Goal: Task Accomplishment & Management: Complete application form

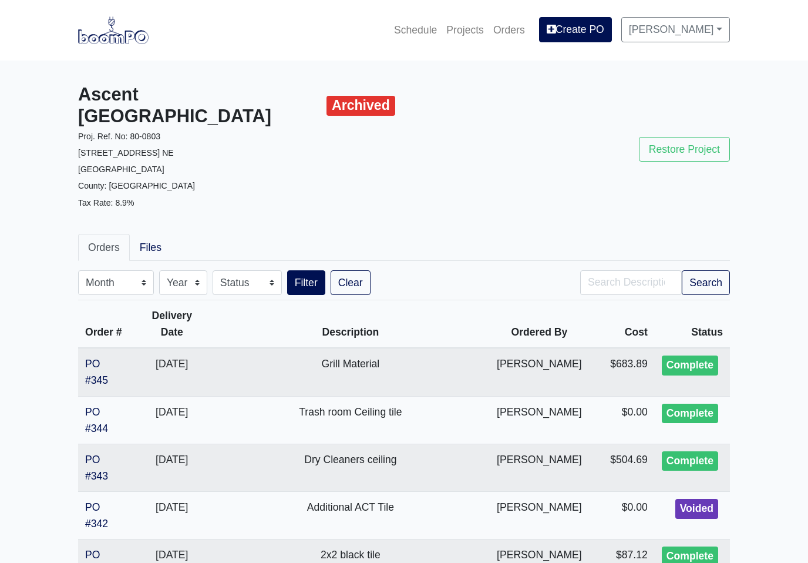
click at [472, 32] on link "Projects" at bounding box center [465, 30] width 47 height 26
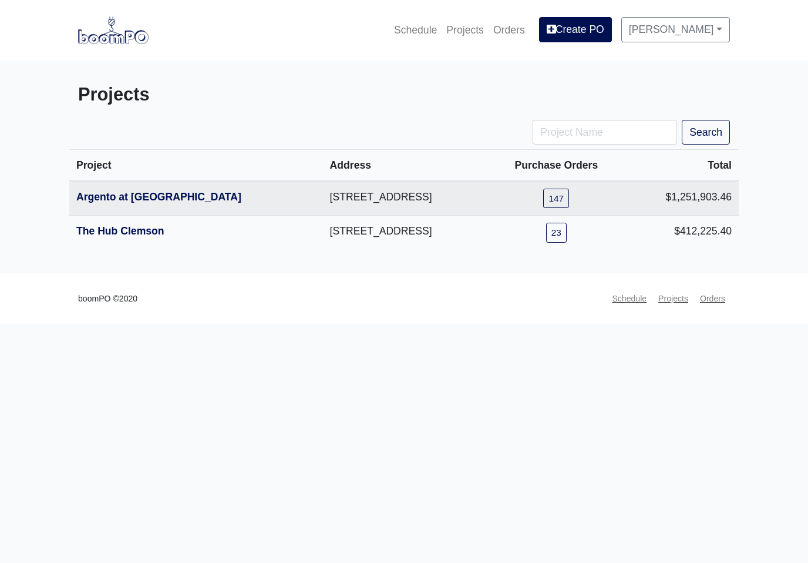
click at [194, 201] on link "Argento at [GEOGRAPHIC_DATA]" at bounding box center [158, 197] width 165 height 12
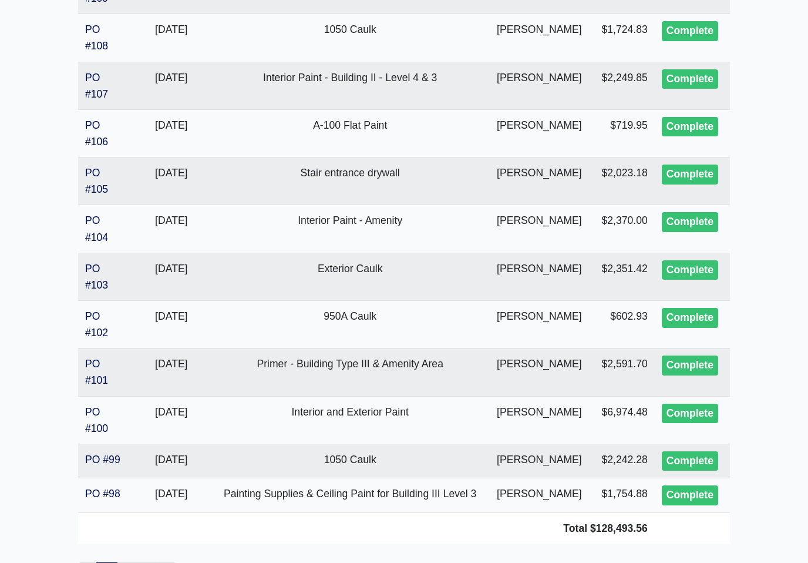
scroll to position [2176, 0]
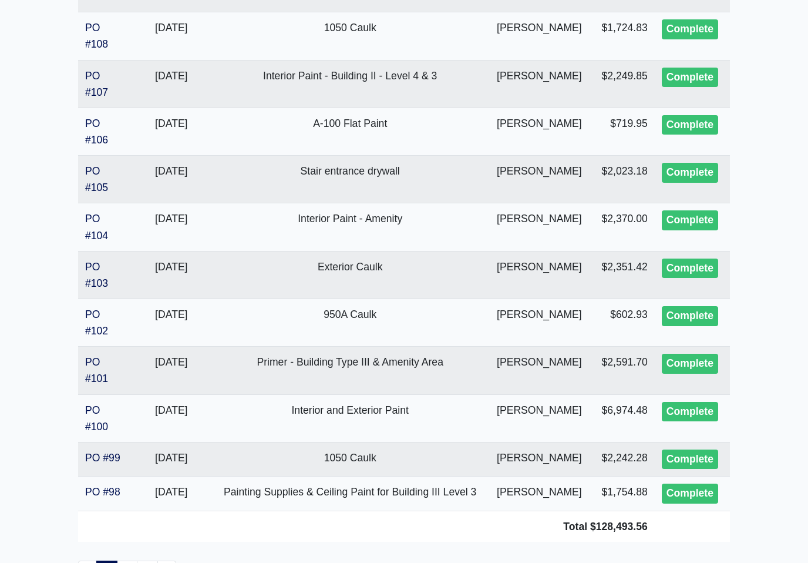
click at [94, 226] on link "PO #104" at bounding box center [96, 227] width 23 height 28
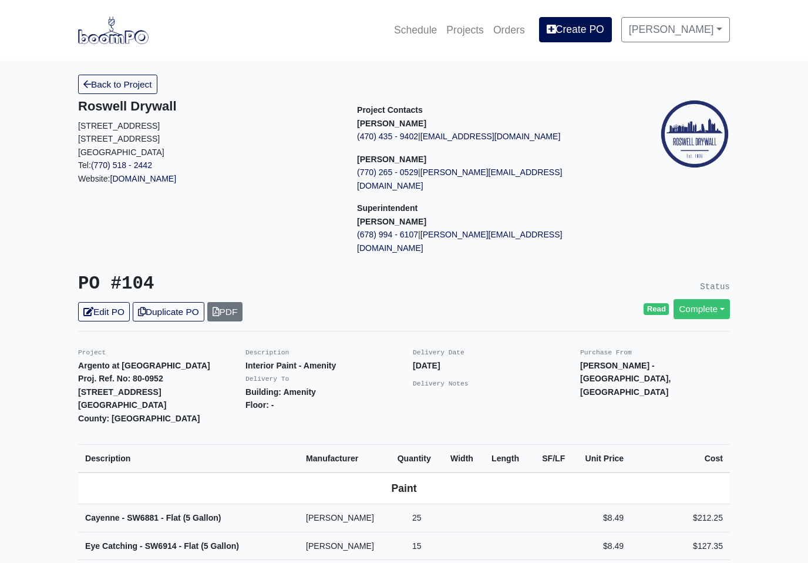
click at [590, 35] on link "Create PO" at bounding box center [575, 29] width 73 height 25
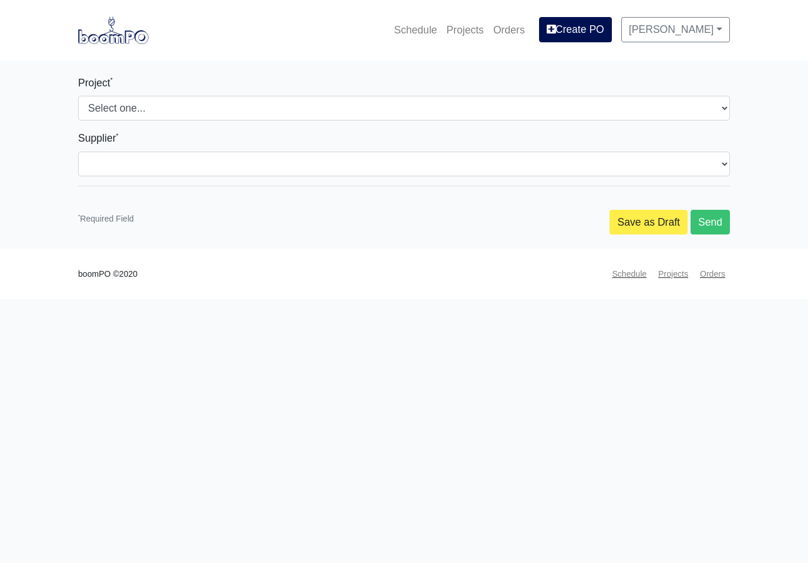
select select
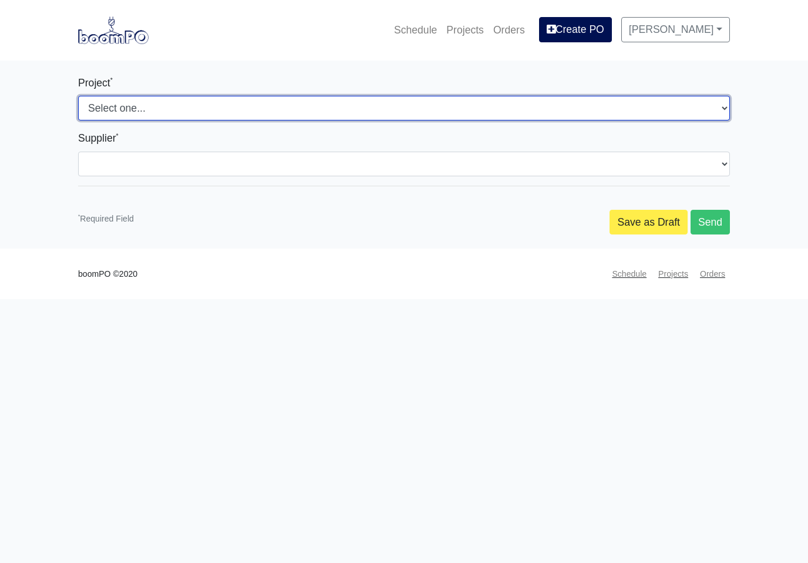
click at [710, 115] on select "Select one... Argento at [GEOGRAPHIC_DATA] The [GEOGRAPHIC_DATA]" at bounding box center [404, 108] width 652 height 25
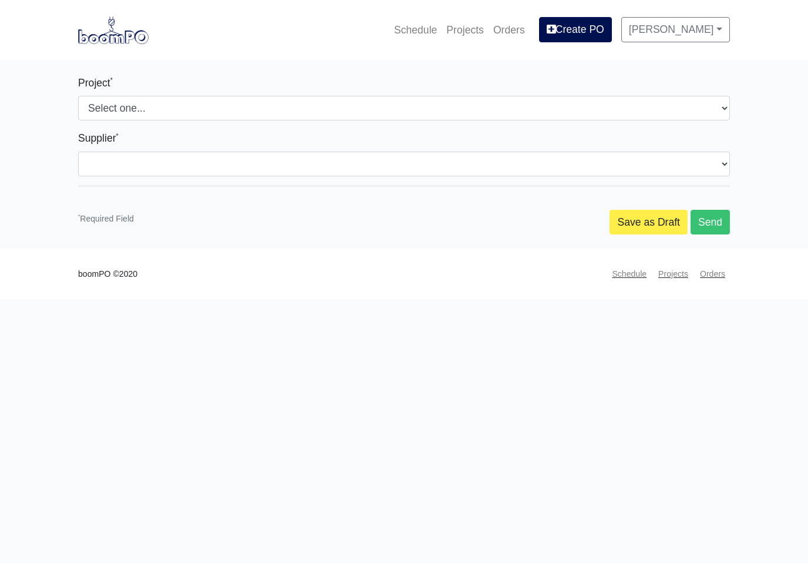
click at [466, 32] on link "Projects" at bounding box center [465, 30] width 47 height 26
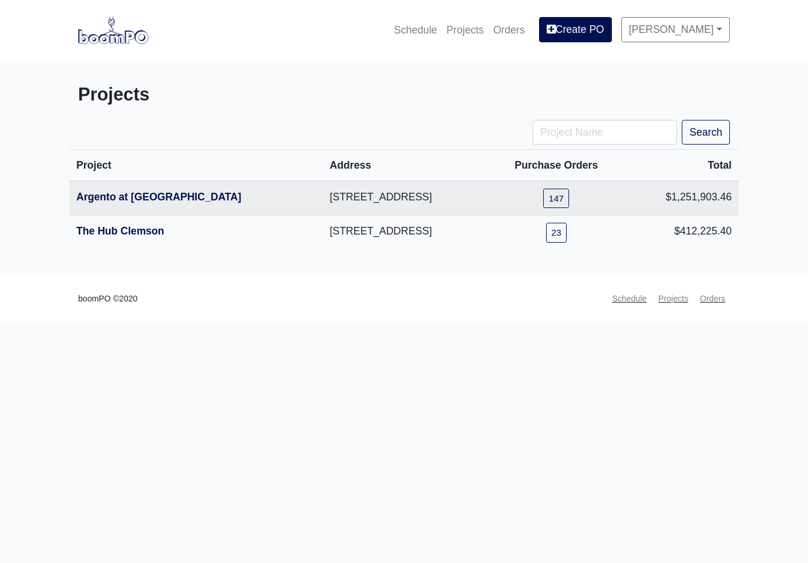
click at [186, 201] on link "Argento at [GEOGRAPHIC_DATA]" at bounding box center [158, 197] width 165 height 12
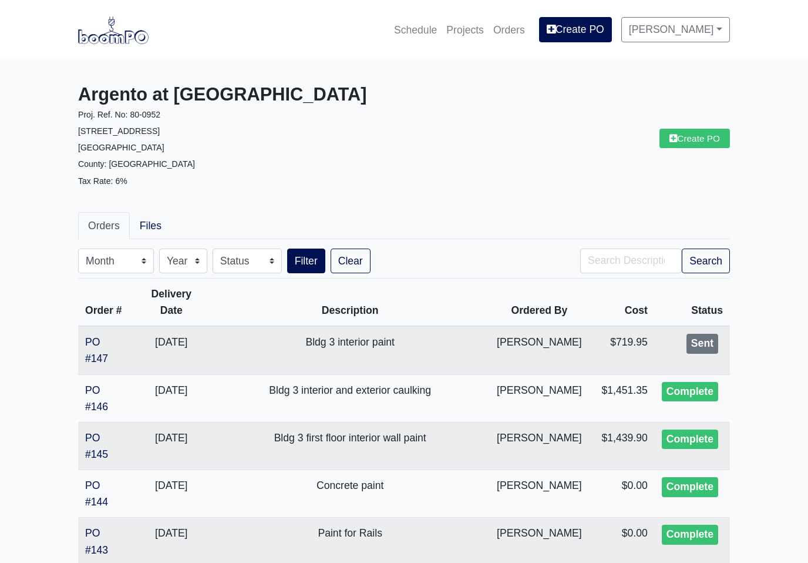
click at [697, 144] on link "Create PO" at bounding box center [695, 138] width 70 height 19
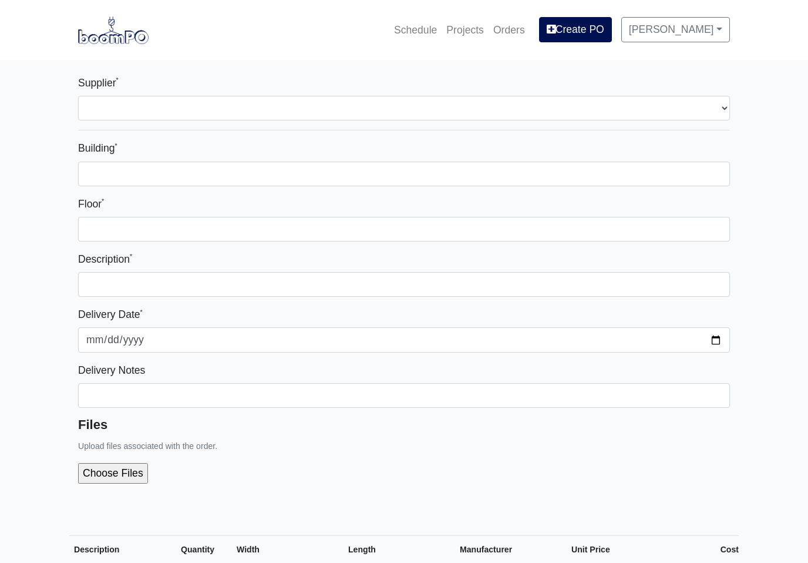
select select
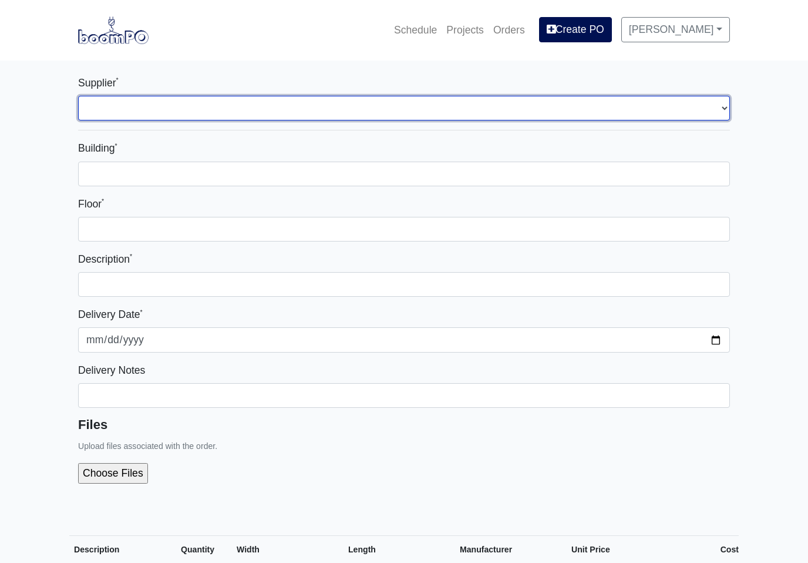
click at [716, 109] on select "Select one... L&W Supply - [GEOGRAPHIC_DATA], [GEOGRAPHIC_DATA] Grabber Constru…" at bounding box center [404, 108] width 652 height 25
select select "848"
select select
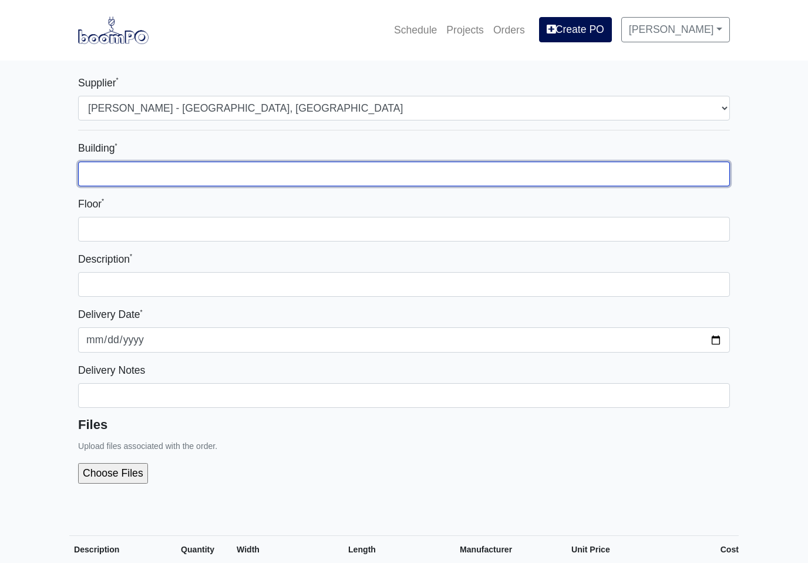
click at [458, 180] on input "Building *" at bounding box center [404, 174] width 652 height 25
type input "2"
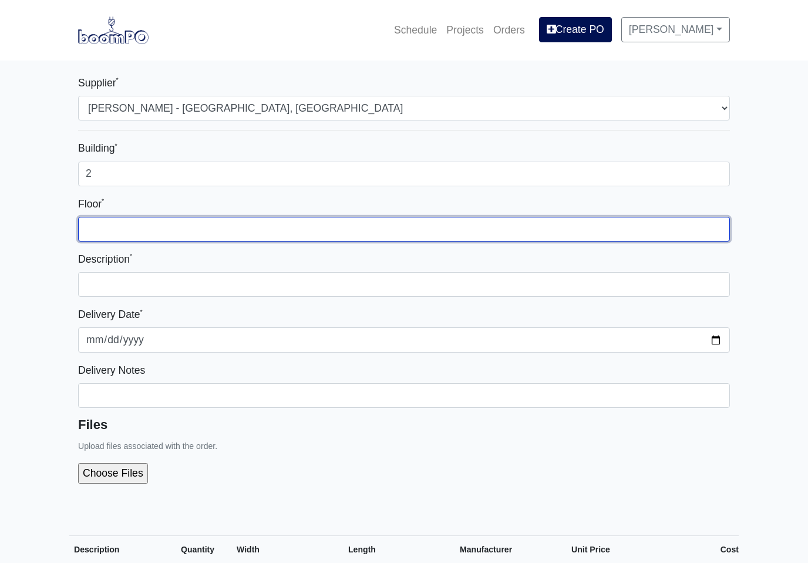
click at [255, 233] on input "Floor *" at bounding box center [404, 229] width 652 height 25
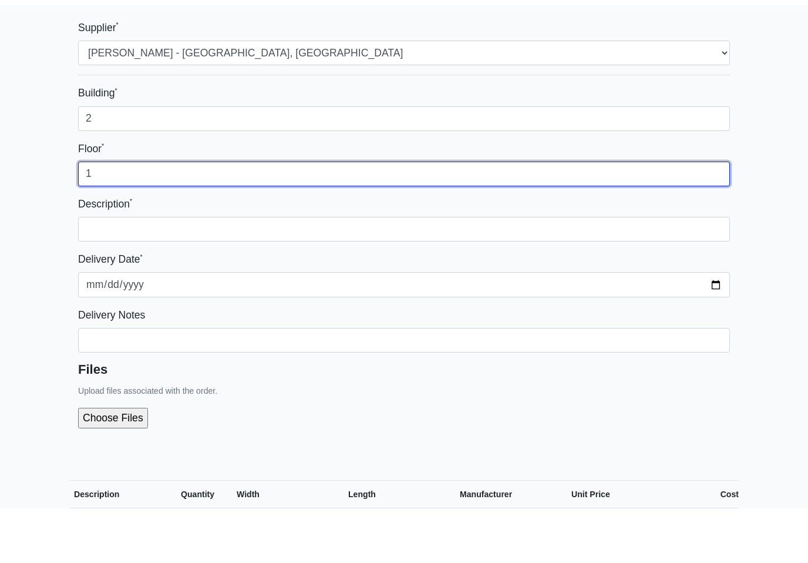
type input "1"
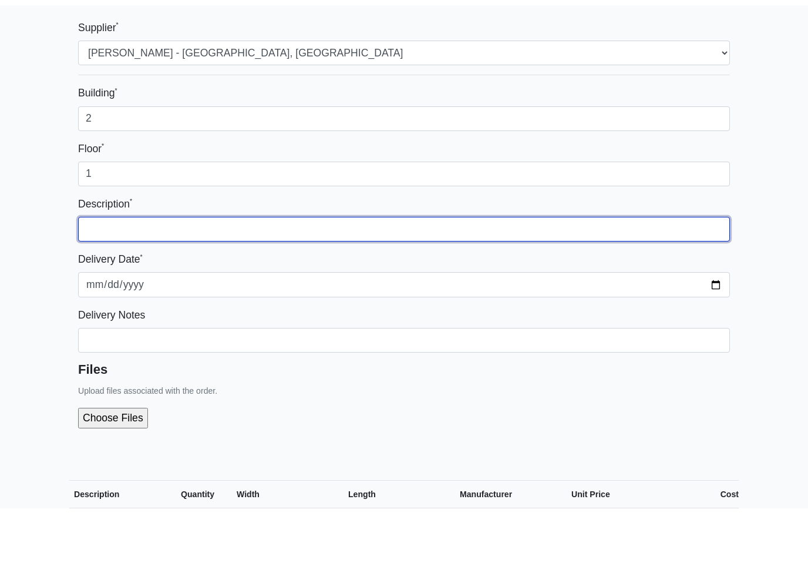
click at [668, 272] on input "text" at bounding box center [404, 284] width 652 height 25
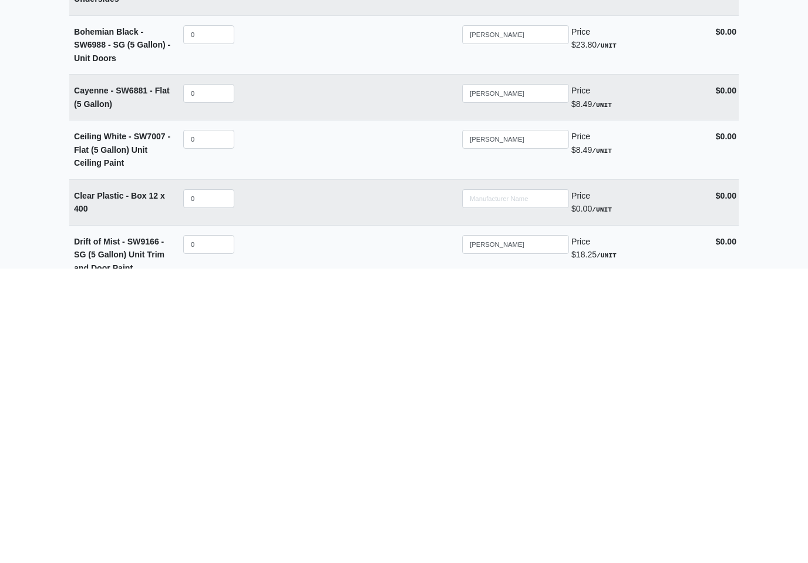
scroll to position [1914, 0]
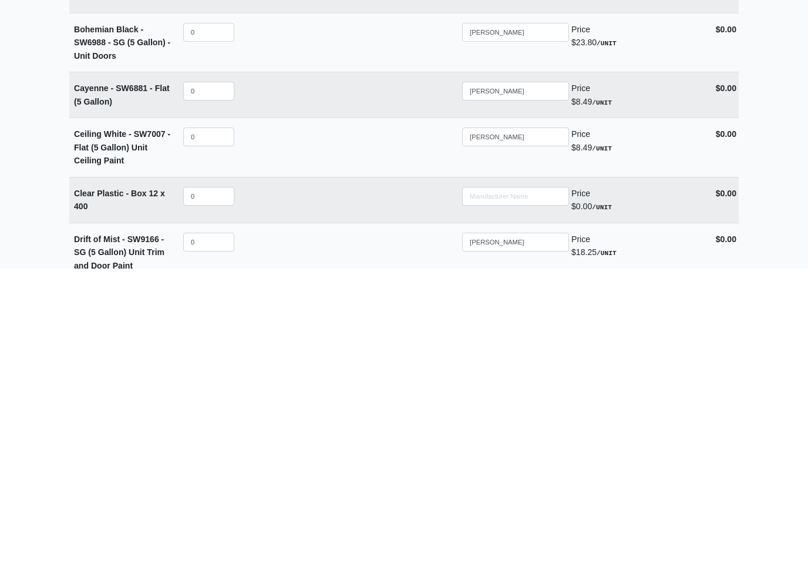
type input "Amenities paint"
click at [221, 376] on input "0" at bounding box center [208, 385] width 51 height 19
select select
type input "2"
select select
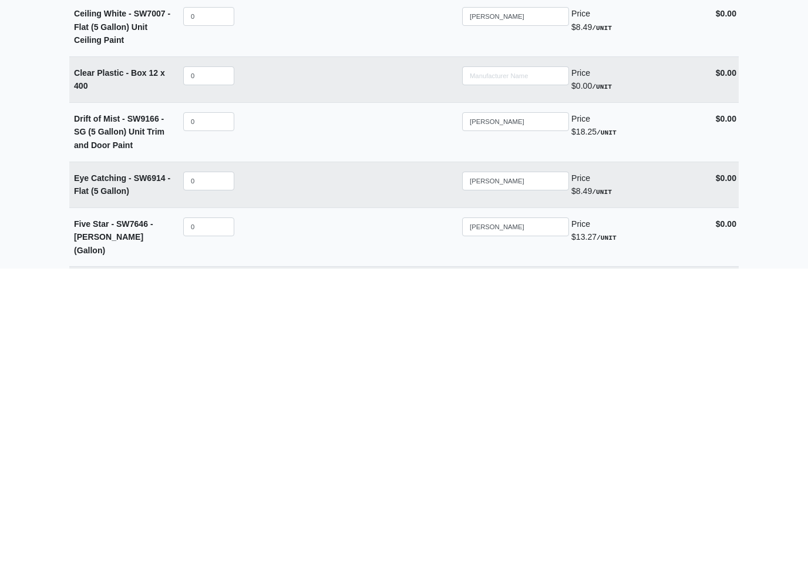
scroll to position [2035, 0]
type input "2"
click at [220, 465] on input "0" at bounding box center [208, 474] width 51 height 19
select select
type input "1"
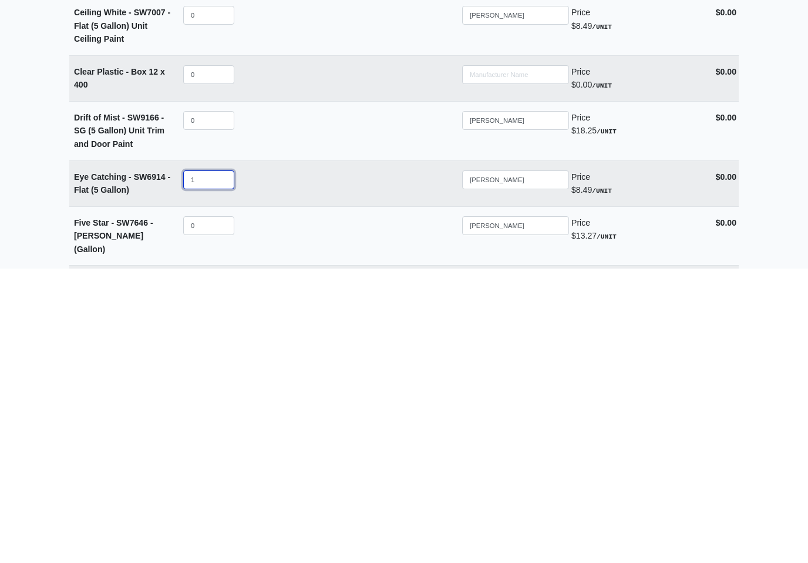
select select
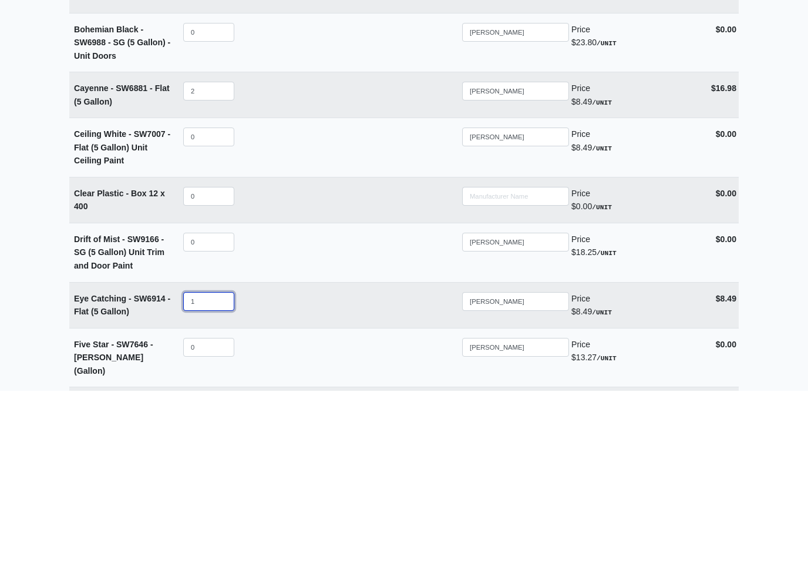
type input "1"
click at [214, 254] on input "2" at bounding box center [208, 263] width 51 height 19
select select
type input "1"
select select
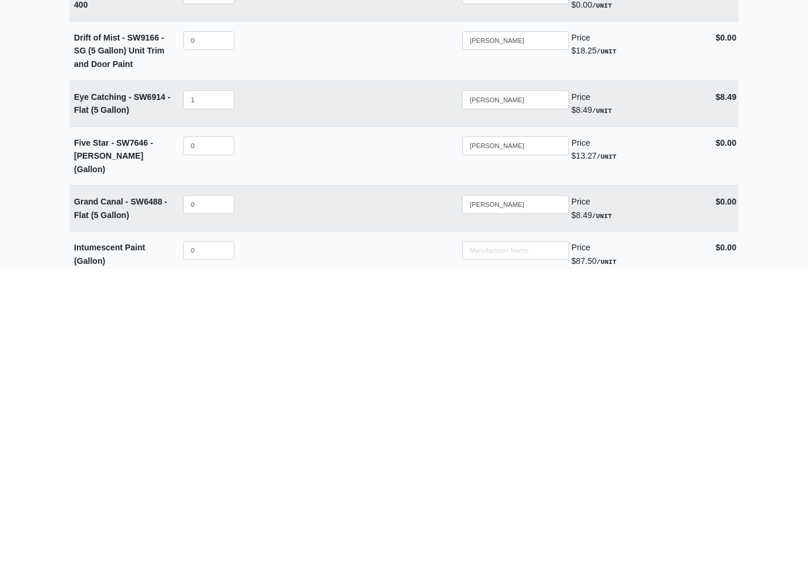
scroll to position [2120, 0]
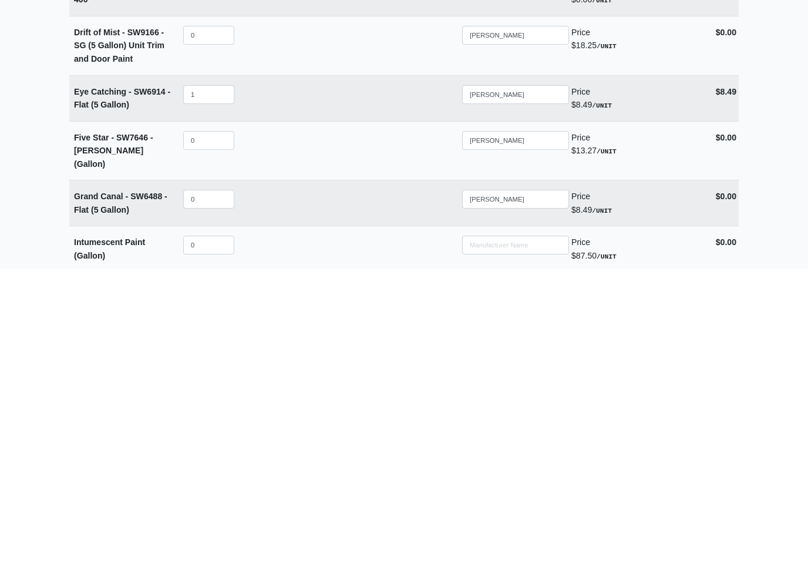
type input "1"
click at [221, 484] on input "0" at bounding box center [208, 493] width 51 height 19
select select
type input "1"
select select
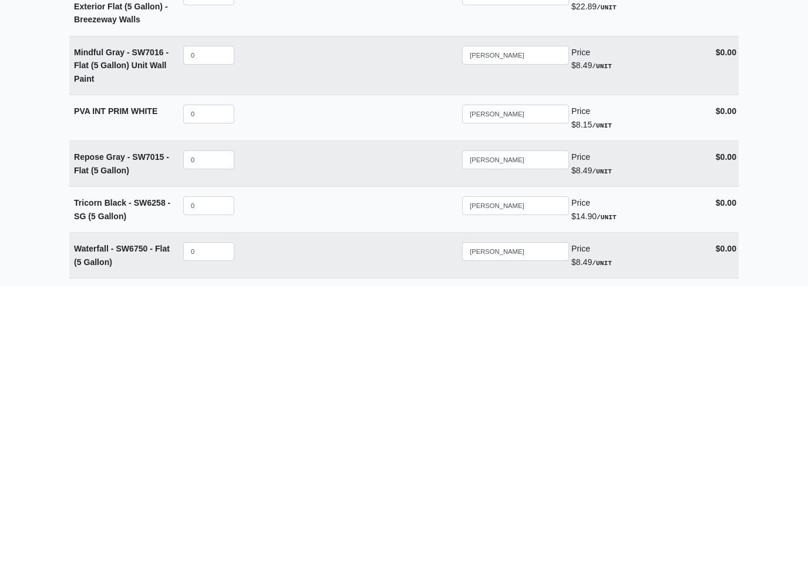
scroll to position [2509, 0]
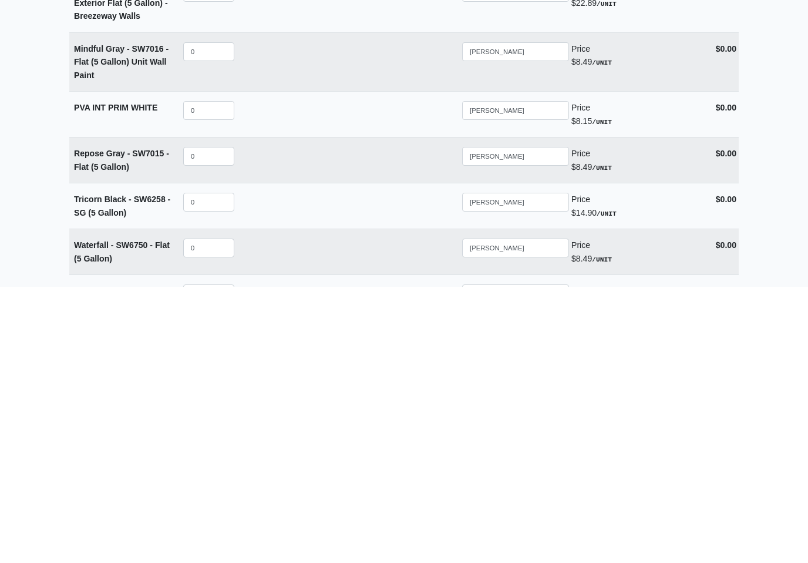
type input "1"
click at [209, 515] on input "0" at bounding box center [208, 524] width 51 height 19
select select
type input "1"
select select
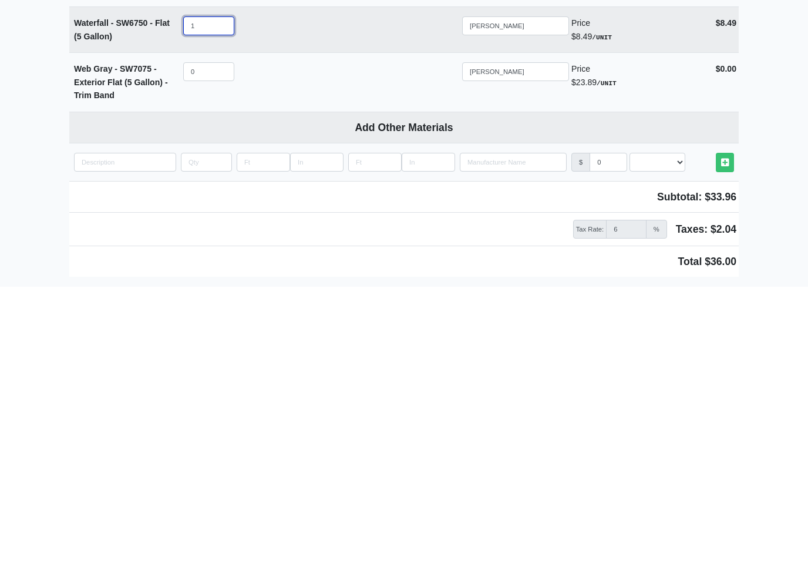
scroll to position [2782, 0]
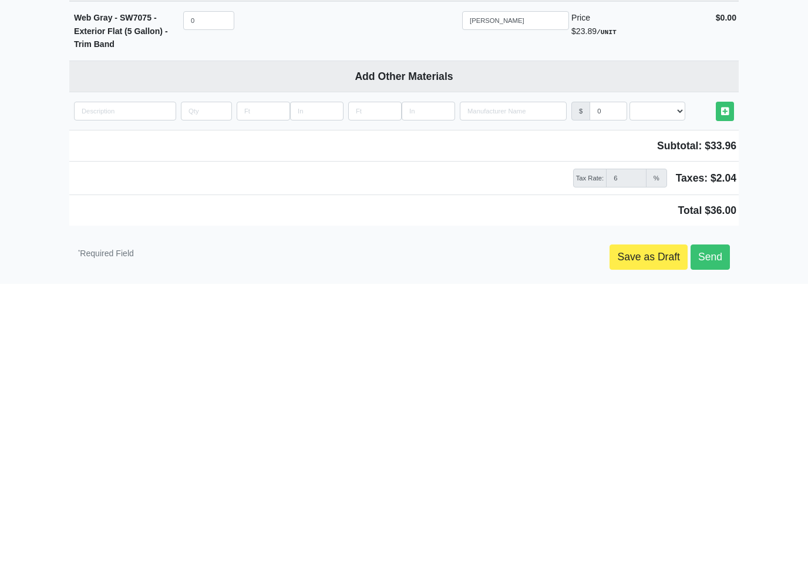
type input "1"
click at [720, 520] on link "Send" at bounding box center [710, 532] width 39 height 25
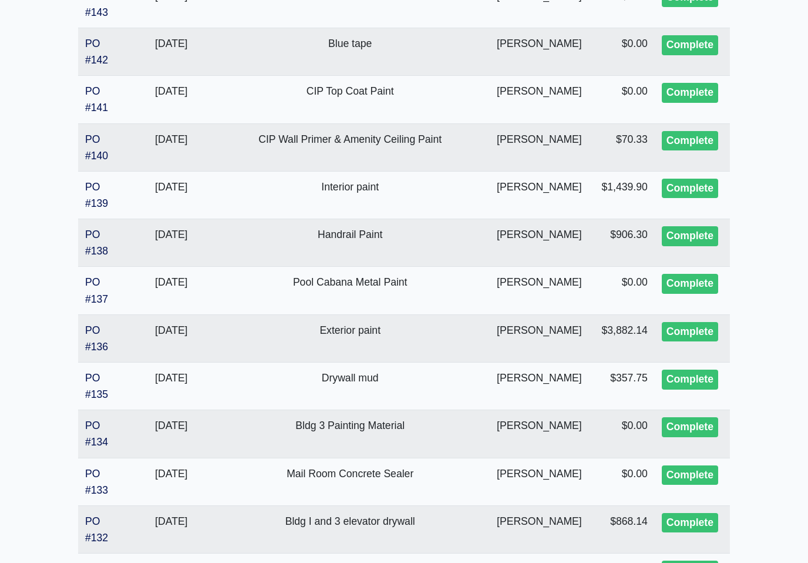
scroll to position [595, 0]
